Goal: Transaction & Acquisition: Purchase product/service

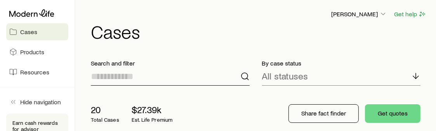
click at [124, 79] on input at bounding box center [170, 76] width 159 height 19
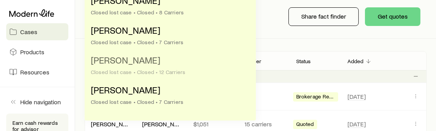
scroll to position [78, 0]
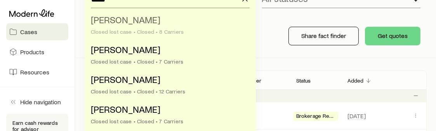
click at [122, 22] on span "[PERSON_NAME]" at bounding box center [125, 19] width 69 height 11
type input "**********"
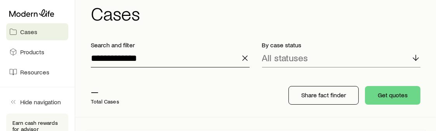
scroll to position [17, 0]
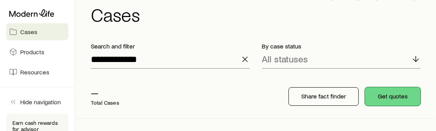
click at [408, 96] on button "Get quotes" at bounding box center [393, 96] width 56 height 19
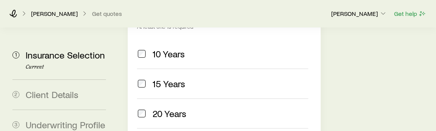
scroll to position [388, 0]
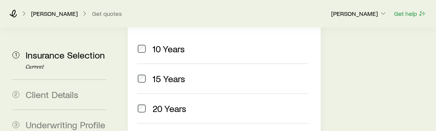
click at [141, 94] on label "20 Years" at bounding box center [222, 109] width 171 height 30
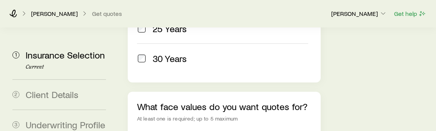
scroll to position [505, 0]
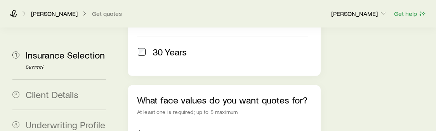
type input "*********"
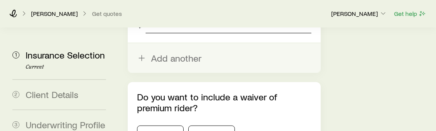
scroll to position [621, 0]
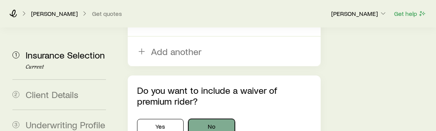
click at [211, 119] on button "No" at bounding box center [211, 127] width 47 height 16
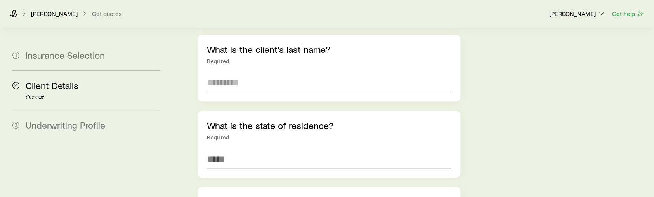
scroll to position [175, 0]
click at [269, 72] on input "text" at bounding box center [329, 81] width 244 height 19
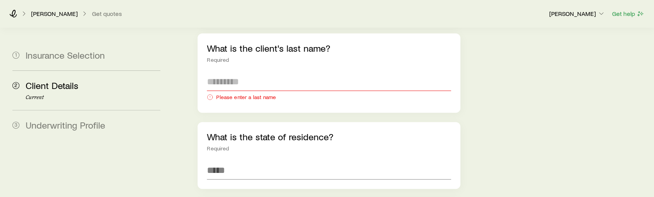
scroll to position [60, 0]
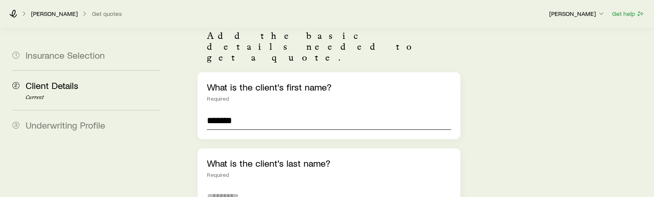
type input "*******"
type input "****"
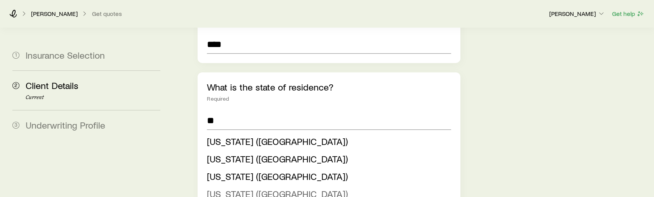
click at [224, 131] on span "[US_STATE] ([GEOGRAPHIC_DATA])" at bounding box center [277, 193] width 141 height 11
type input "*********"
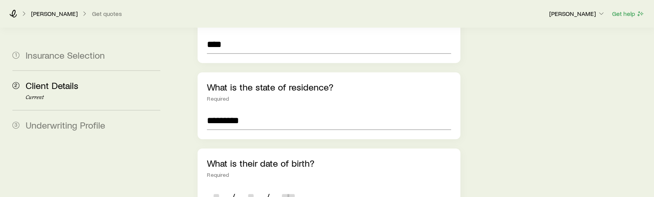
click at [221, 131] on input at bounding box center [216, 196] width 19 height 19
type input "**"
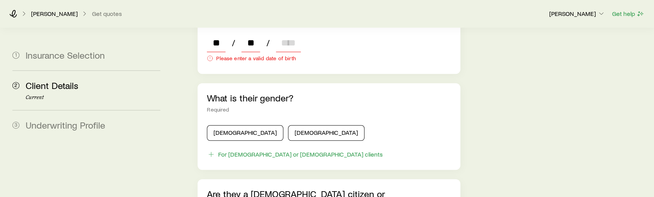
scroll to position [307, 0]
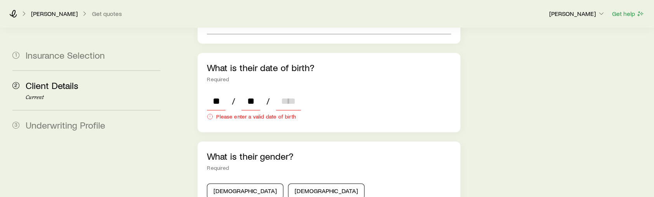
click at [290, 92] on input at bounding box center [288, 101] width 25 height 19
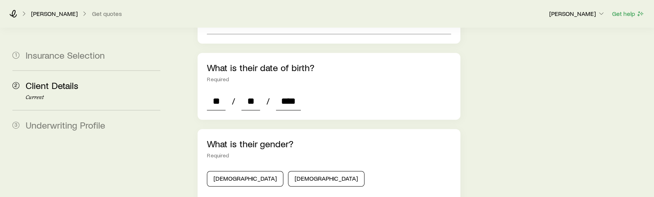
type input "****"
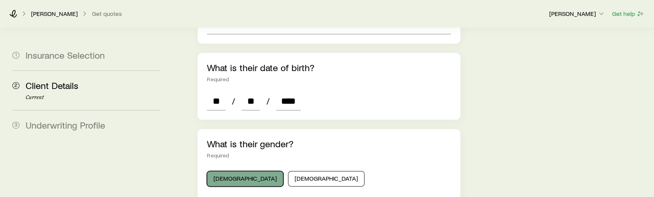
click at [231, 131] on button "[DEMOGRAPHIC_DATA]" at bounding box center [245, 179] width 76 height 16
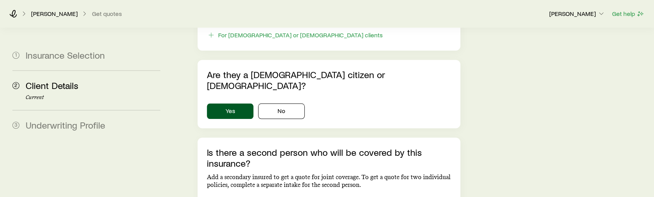
scroll to position [482, 0]
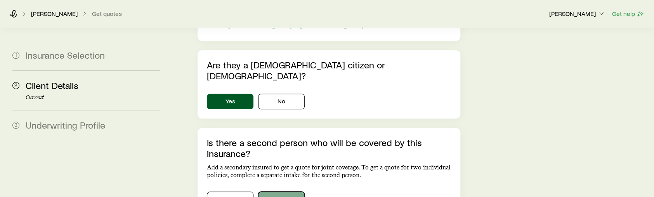
click at [282, 131] on button "No" at bounding box center [281, 199] width 47 height 16
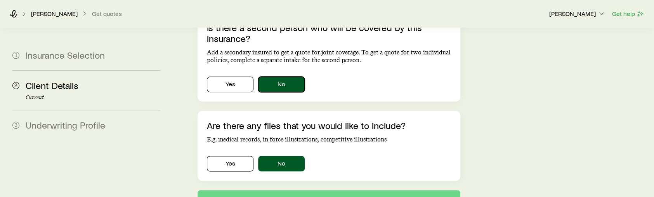
scroll to position [599, 0]
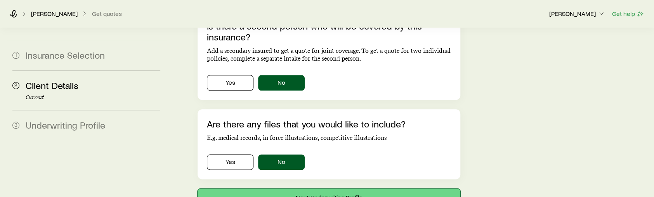
click at [292, 131] on button "Next: Underwriting Profile" at bounding box center [329, 197] width 263 height 19
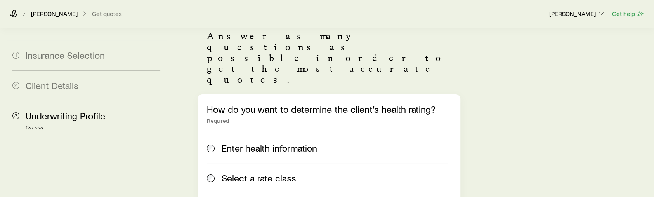
scroll to position [58, 0]
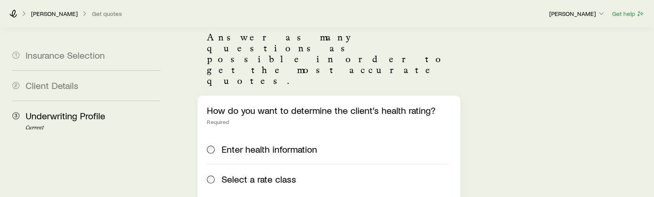
click at [214, 131] on span at bounding box center [211, 179] width 9 height 11
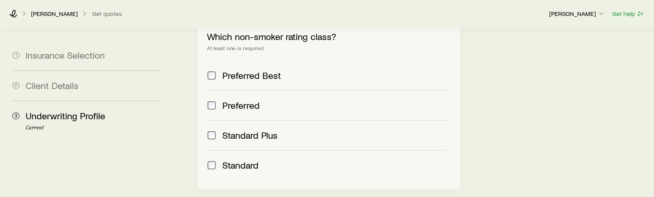
scroll to position [411, 0]
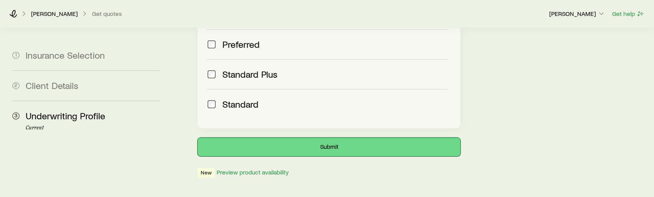
click at [318, 131] on button "Submit" at bounding box center [329, 146] width 263 height 19
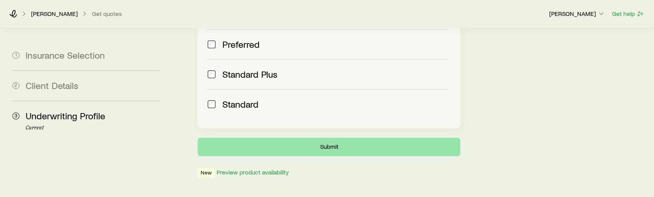
scroll to position [0, 0]
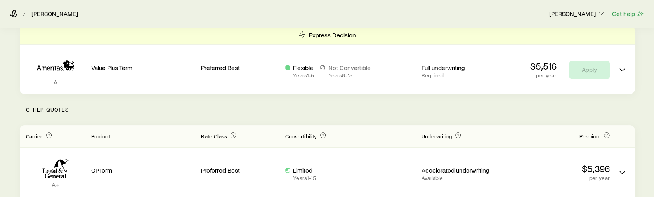
scroll to position [58, 0]
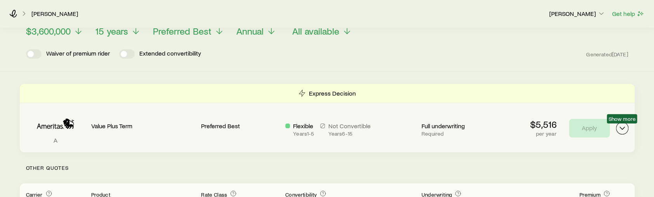
click at [441, 124] on icon "Term quotes" at bounding box center [622, 127] width 9 height 9
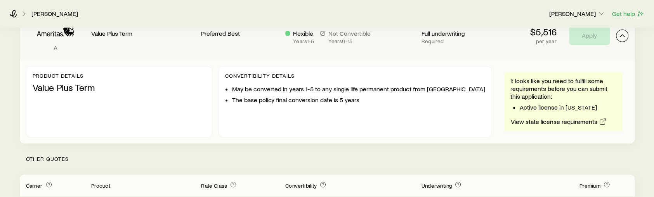
scroll to position [175, 0]
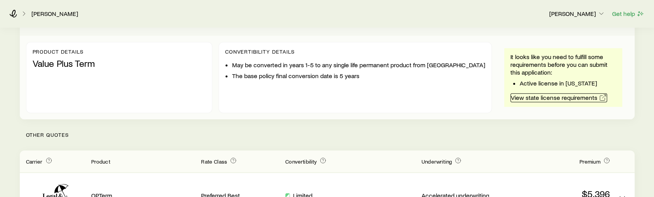
click at [441, 97] on link "View state license requirements" at bounding box center [558, 97] width 97 height 9
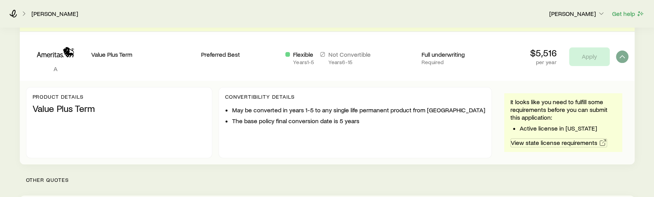
scroll to position [116, 0]
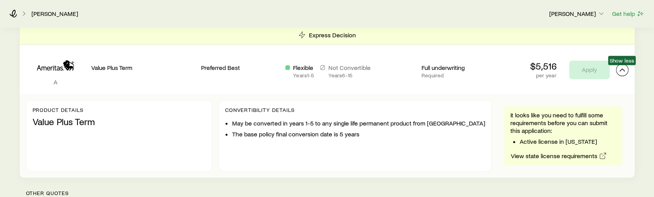
click at [441, 69] on icon "Term quotes" at bounding box center [622, 69] width 9 height 9
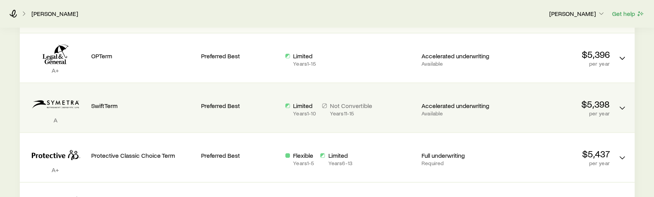
scroll to position [233, 0]
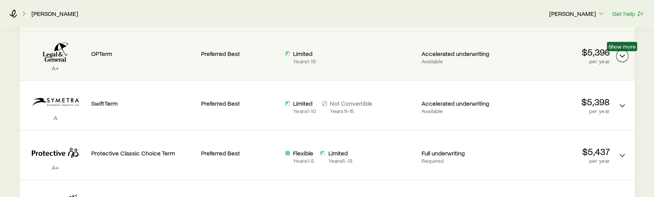
click at [441, 55] on polyline "Term quotes" at bounding box center [622, 56] width 5 height 2
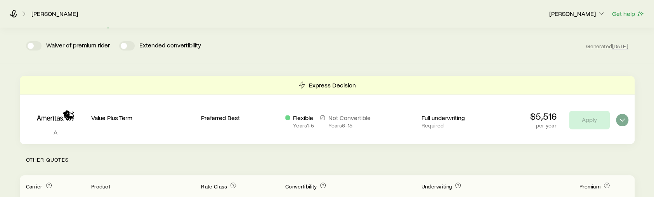
scroll to position [58, 0]
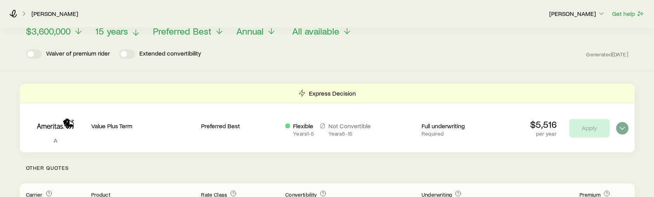
click at [121, 36] on span "15 years" at bounding box center [111, 31] width 33 height 11
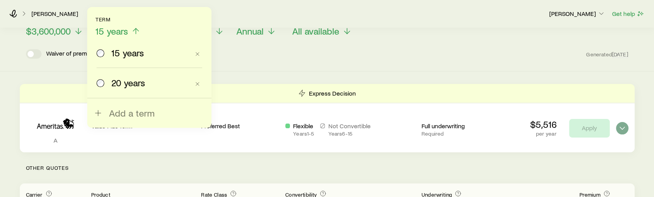
click at [130, 88] on label "20 years" at bounding box center [143, 83] width 93 height 30
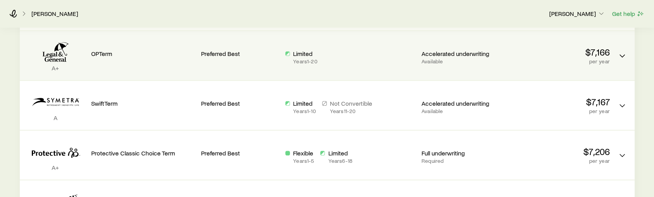
scroll to position [0, 0]
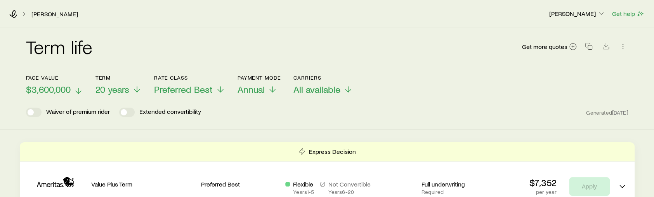
click at [58, 88] on span "$3,600,000" at bounding box center [48, 89] width 45 height 11
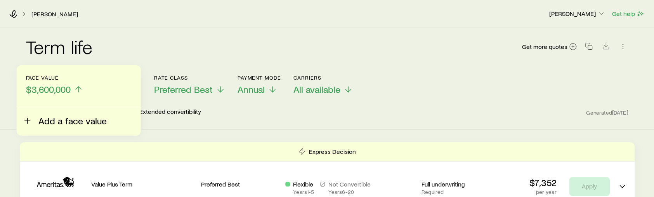
click at [54, 119] on span "Add a face value" at bounding box center [72, 120] width 68 height 11
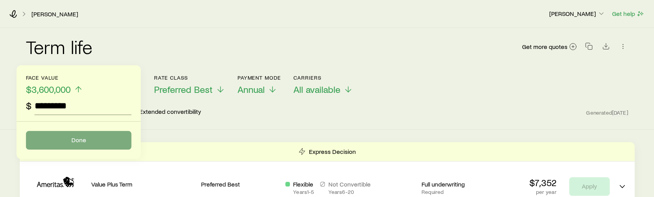
type input "*********"
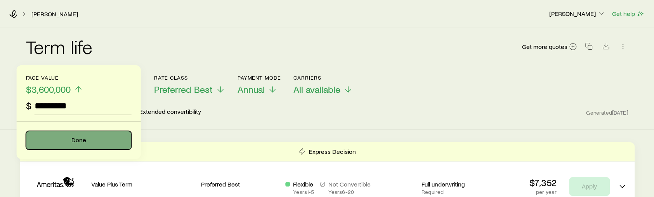
click at [95, 131] on button "Done" at bounding box center [79, 140] width 106 height 19
